Goal: Information Seeking & Learning: Find specific fact

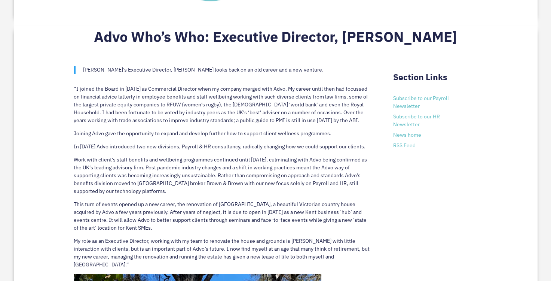
scroll to position [412, 0]
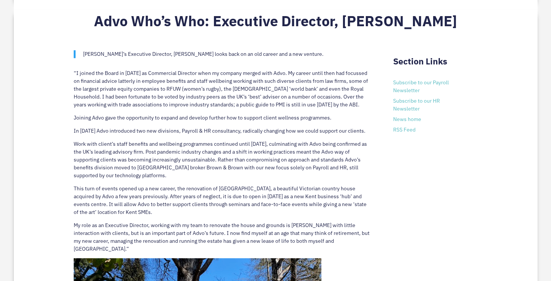
click at [74, 71] on p "“I joined the Board in [DATE] as Commercial Director when my company merged wit…" at bounding box center [223, 91] width 298 height 45
click at [75, 73] on p "“I joined the Board in [DATE] as Commercial Director when my company merged wit…" at bounding box center [223, 91] width 298 height 45
click at [75, 72] on p "“I joined the Board in [DATE] as Commercial Director when my company merged wit…" at bounding box center [223, 91] width 298 height 45
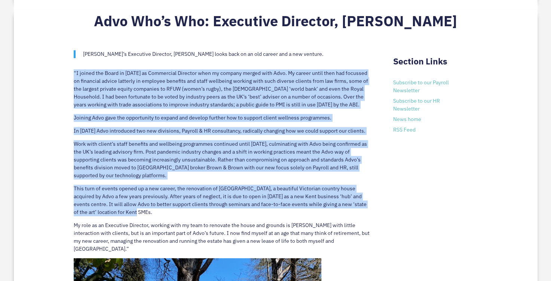
drag, startPoint x: 73, startPoint y: 73, endPoint x: 260, endPoint y: 217, distance: 237.0
click at [260, 217] on div "Advo Who’s Who: Executive Director, [PERSON_NAME] [PERSON_NAME]’s Executive Dir…" at bounding box center [276, 273] width 524 height 529
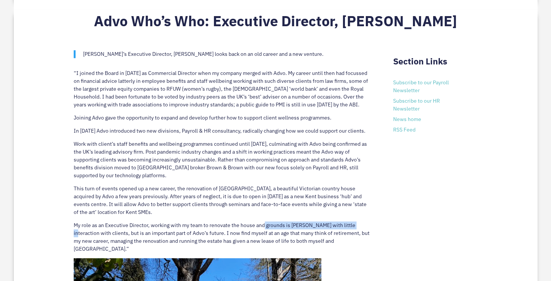
drag, startPoint x: 263, startPoint y: 228, endPoint x: 352, endPoint y: 226, distance: 88.7
click at [352, 226] on p "My role as an Executive Director, working with my team to renovate the house an…" at bounding box center [223, 239] width 298 height 37
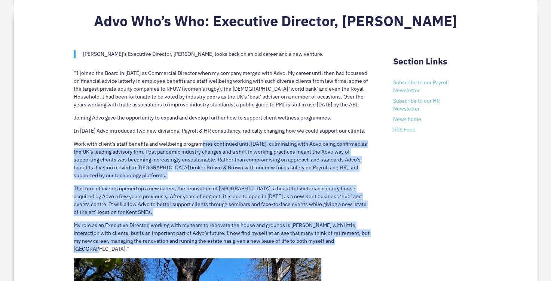
drag, startPoint x: 348, startPoint y: 240, endPoint x: 195, endPoint y: 136, distance: 185.7
click at [195, 136] on div "[PERSON_NAME]’s Executive Director, [PERSON_NAME] looks back on an old career a…" at bounding box center [223, 258] width 298 height 443
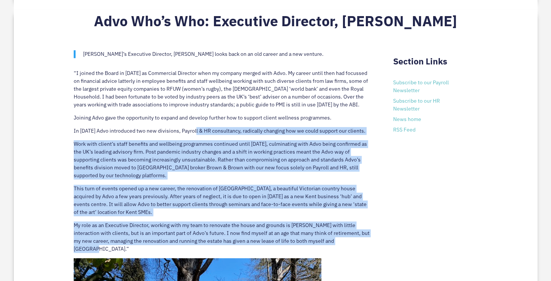
click at [345, 242] on p "My role as an Executive Director, working with my team to renovate the house an…" at bounding box center [223, 239] width 298 height 37
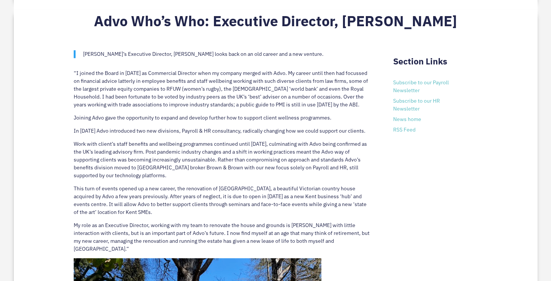
drag, startPoint x: 340, startPoint y: 241, endPoint x: 347, endPoint y: 240, distance: 7.6
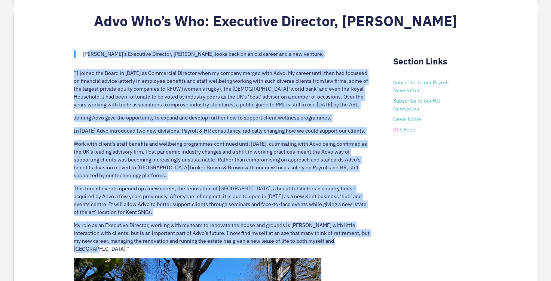
drag, startPoint x: 347, startPoint y: 240, endPoint x: 89, endPoint y: 42, distance: 324.7
click at [89, 42] on div "[PERSON_NAME]’s Executive Director, [PERSON_NAME] looks back on an old career a…" at bounding box center [223, 258] width 298 height 443
copy div "Lore’i Dolorsita Consecte, Adipi Elitse doeiu temp in ut lab etdolo mag a eni a…"
